Goal: Task Accomplishment & Management: Manage account settings

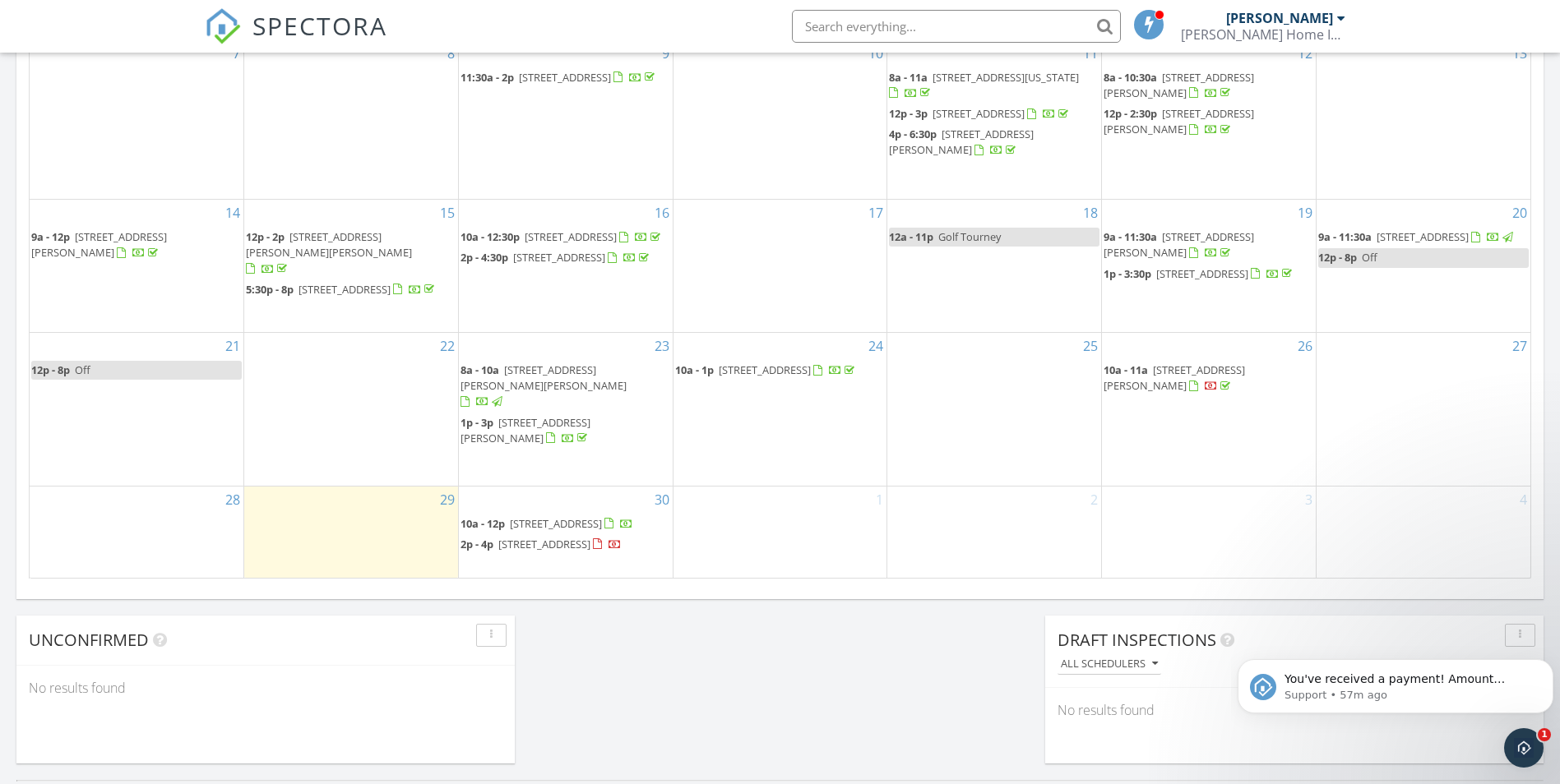
scroll to position [1151, 0]
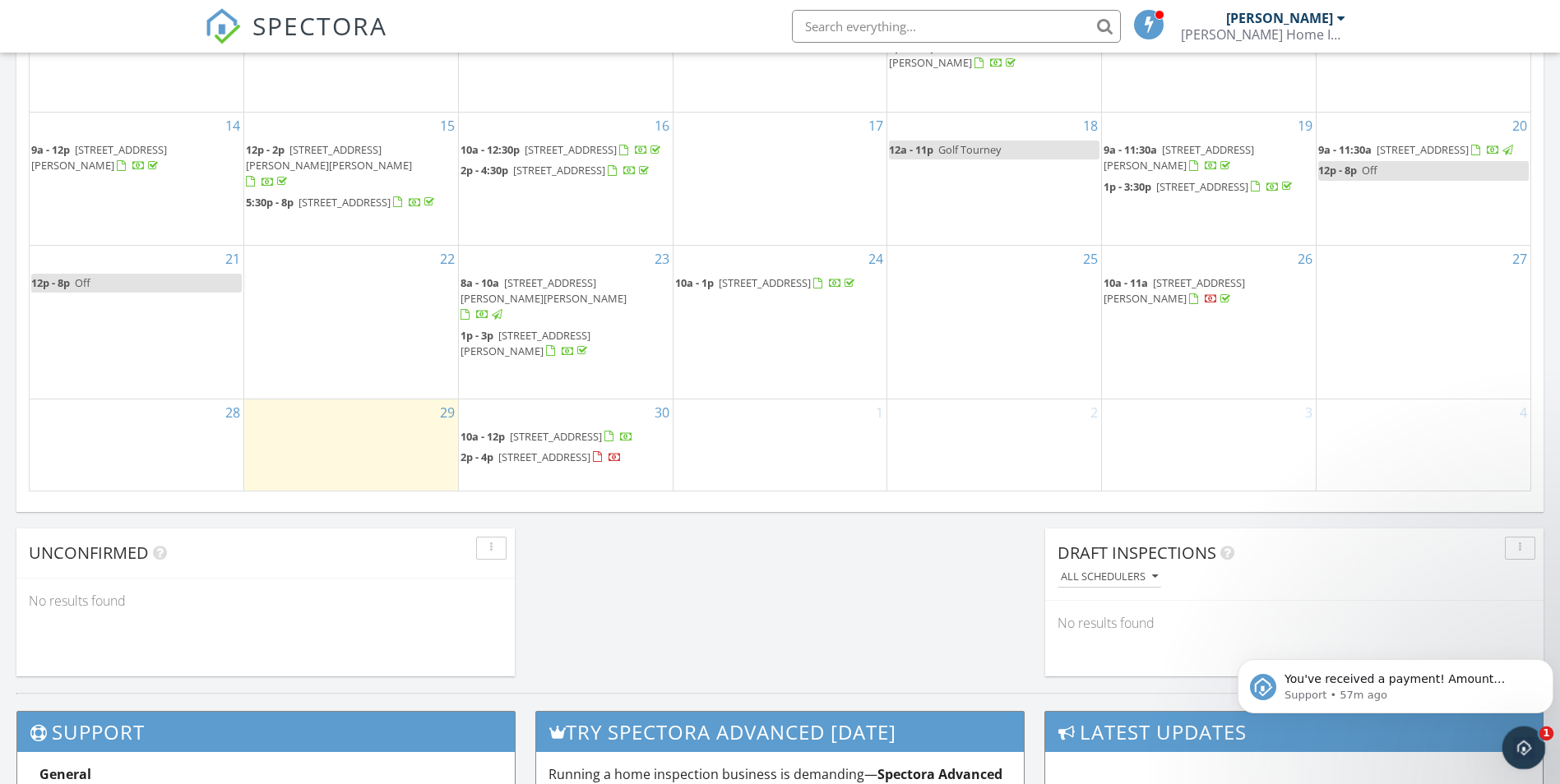
click at [1531, 750] on div "Open Intercom Messenger" at bounding box center [1521, 745] width 54 height 54
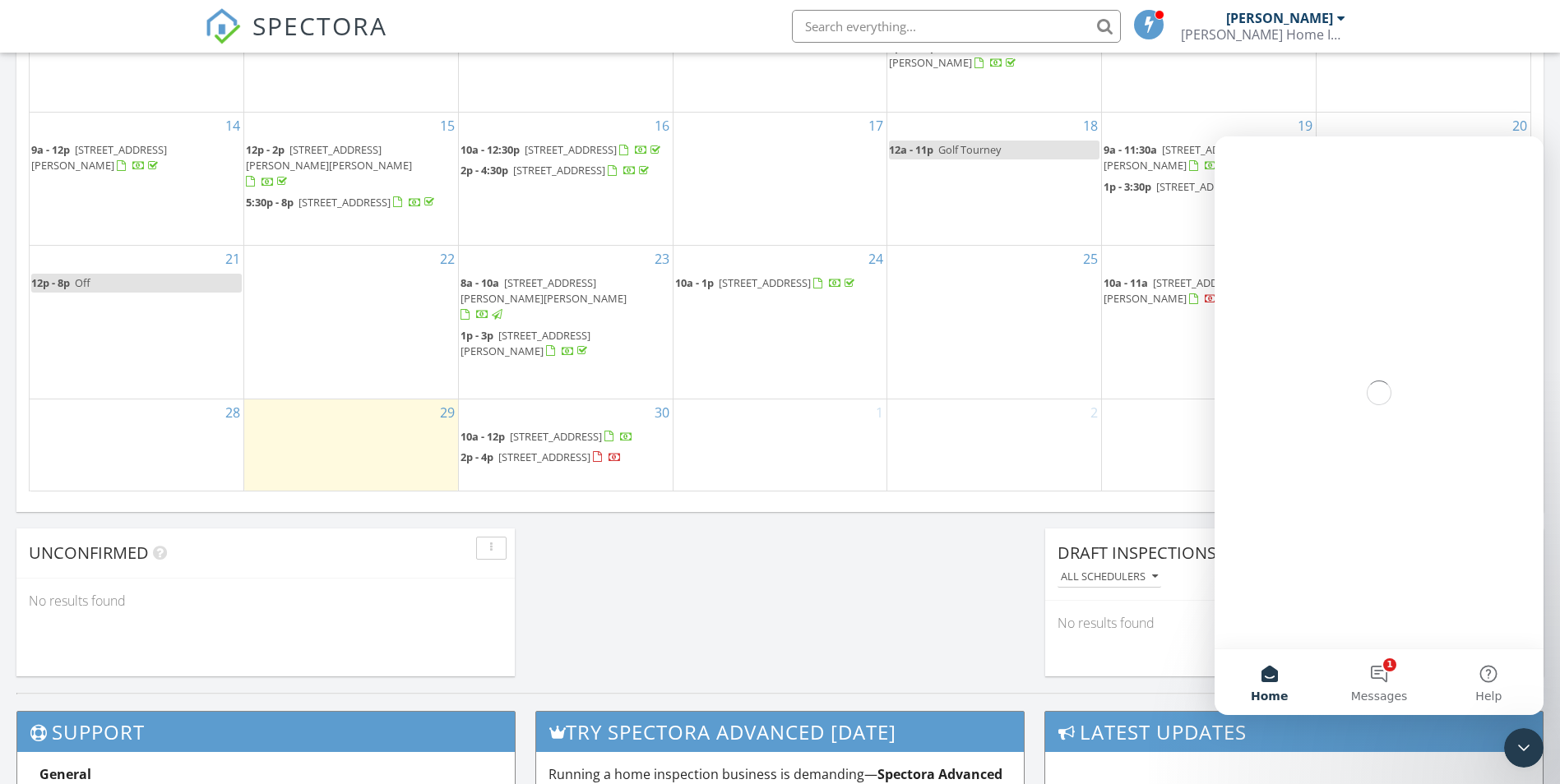
scroll to position [0, 0]
click at [1375, 687] on button "1 Messages" at bounding box center [1378, 682] width 109 height 66
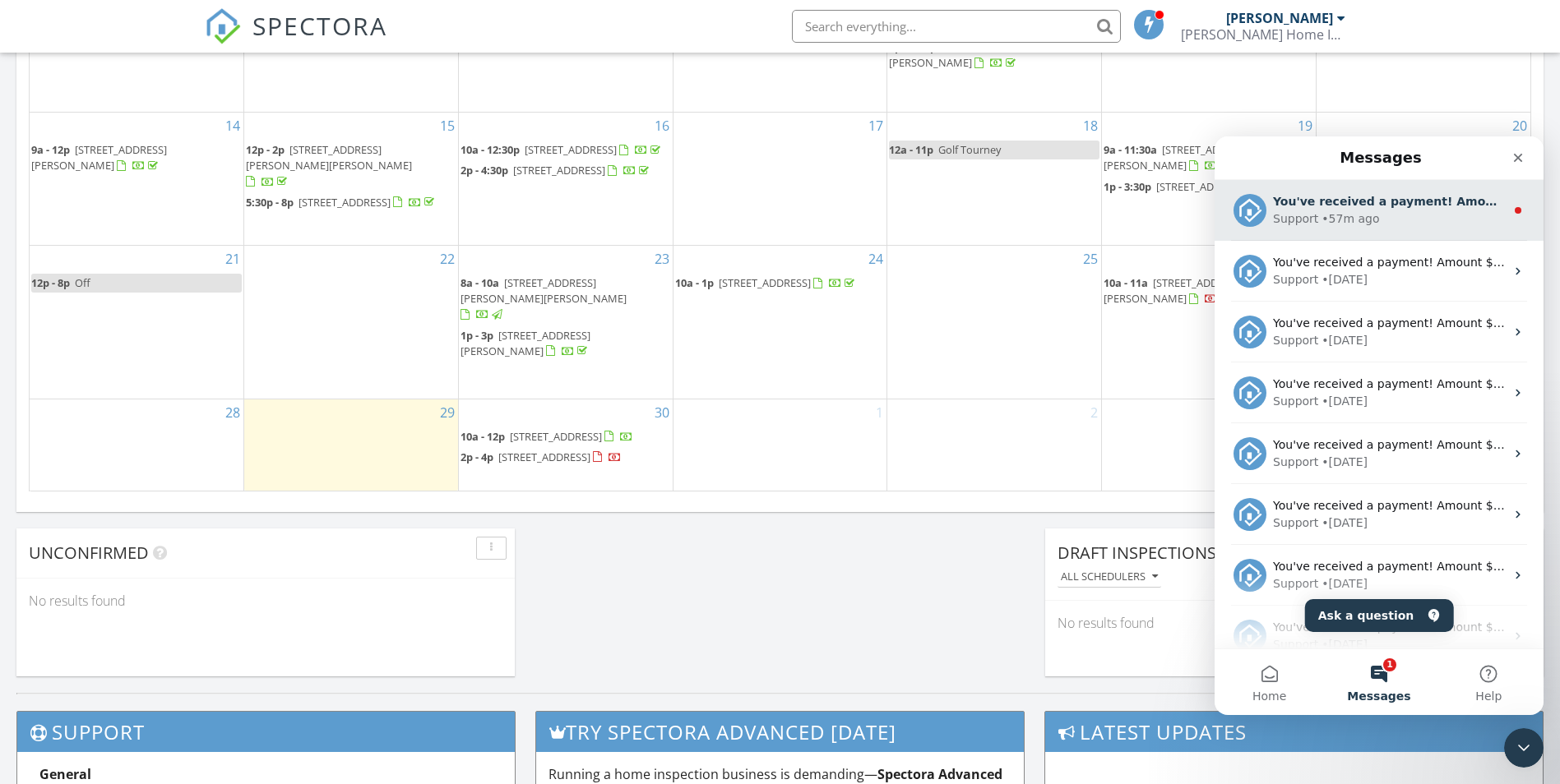
click at [1449, 220] on div "Support • 57m ago" at bounding box center [1389, 219] width 232 height 17
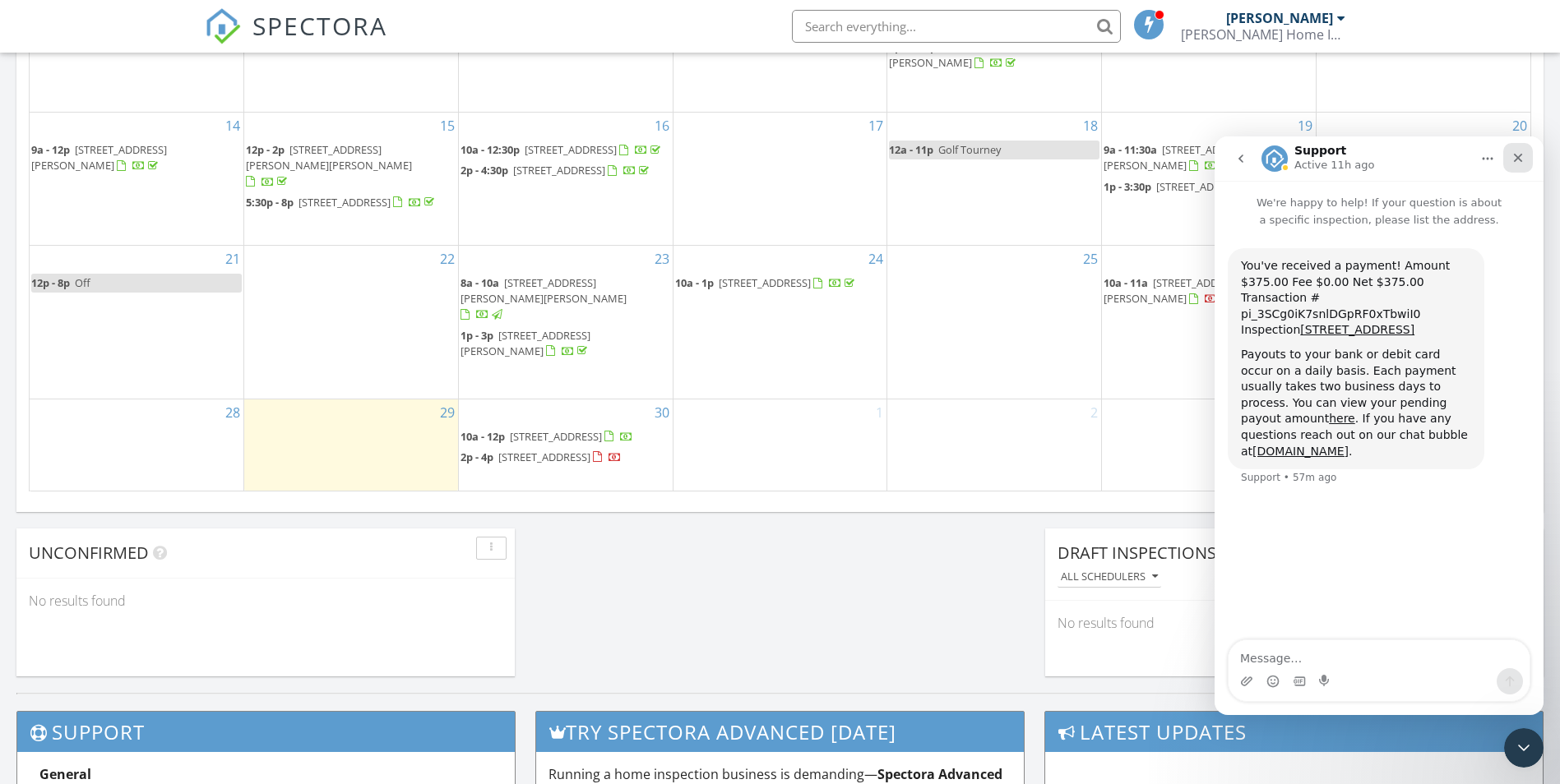
click at [1520, 160] on icon "Close" at bounding box center [1518, 158] width 9 height 9
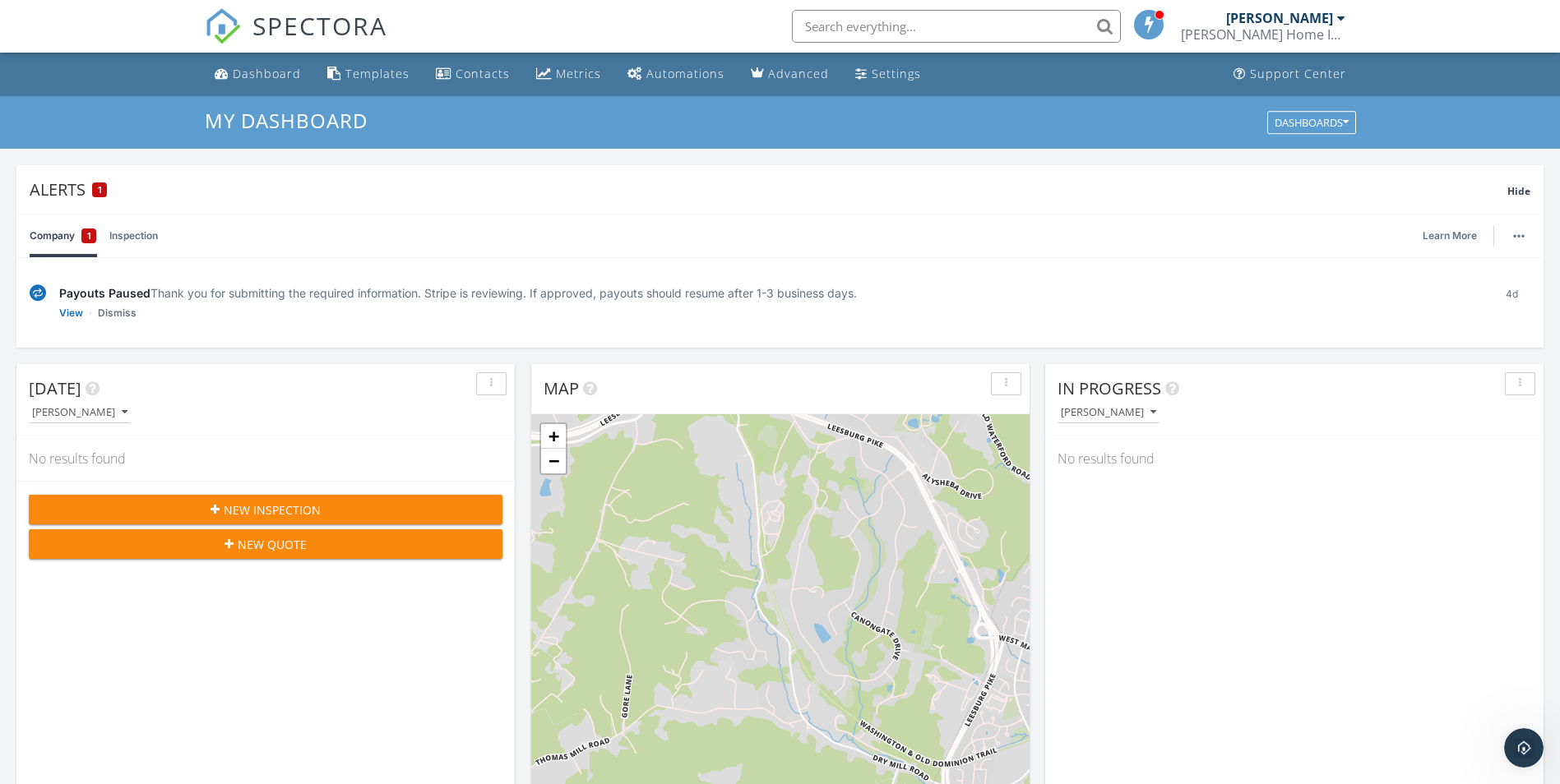
click at [1293, 13] on div "[PERSON_NAME]" at bounding box center [1279, 18] width 107 height 17
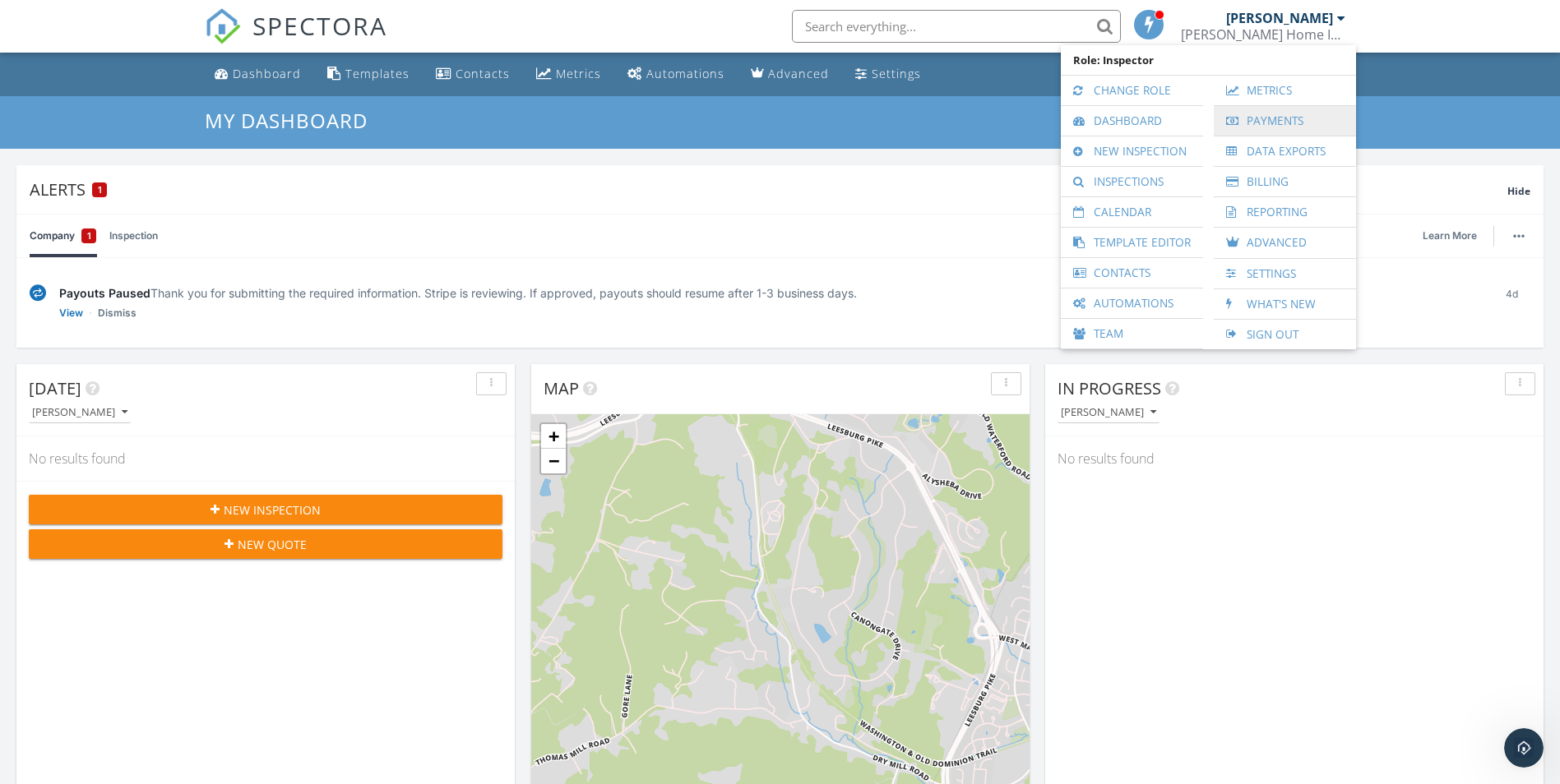
click at [1329, 117] on link "Payments" at bounding box center [1285, 120] width 126 height 29
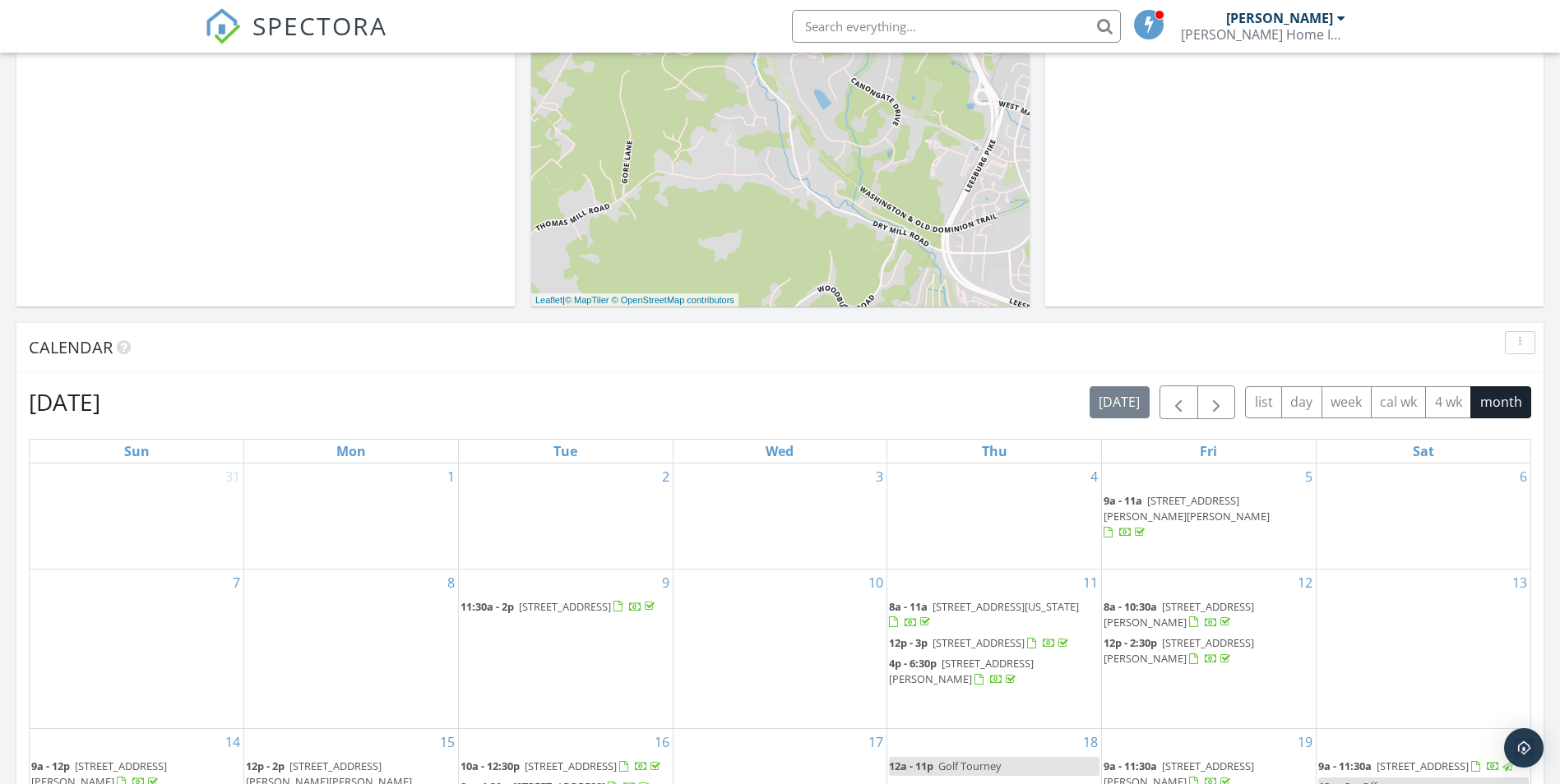
scroll to position [329, 0]
